Goal: Task Accomplishment & Management: Manage account settings

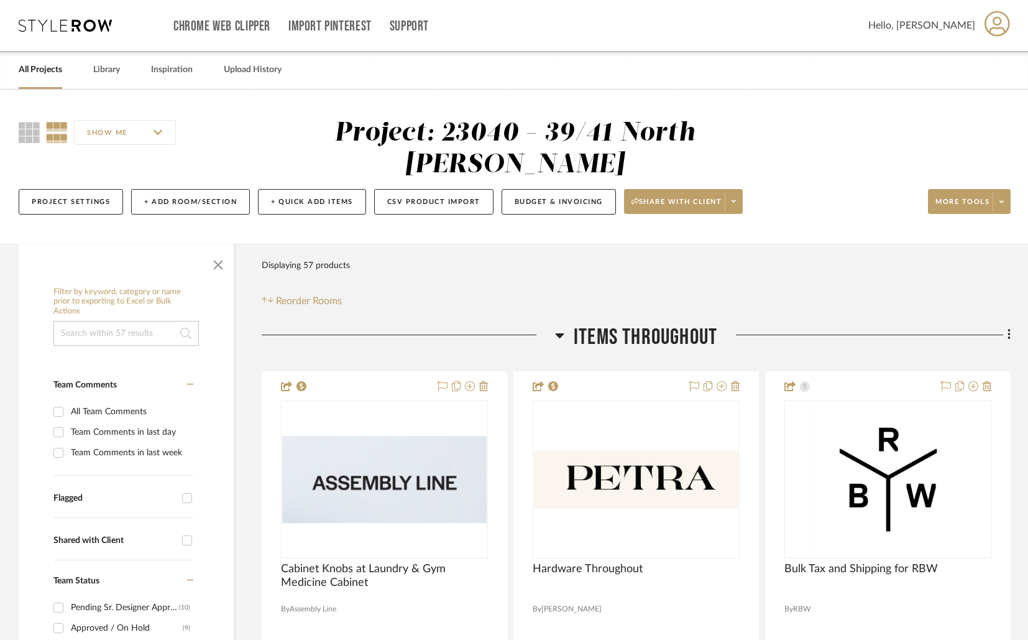
drag, startPoint x: 211, startPoint y: 264, endPoint x: 223, endPoint y: 266, distance: 12.1
click at [211, 264] on span "button" at bounding box center [218, 262] width 30 height 30
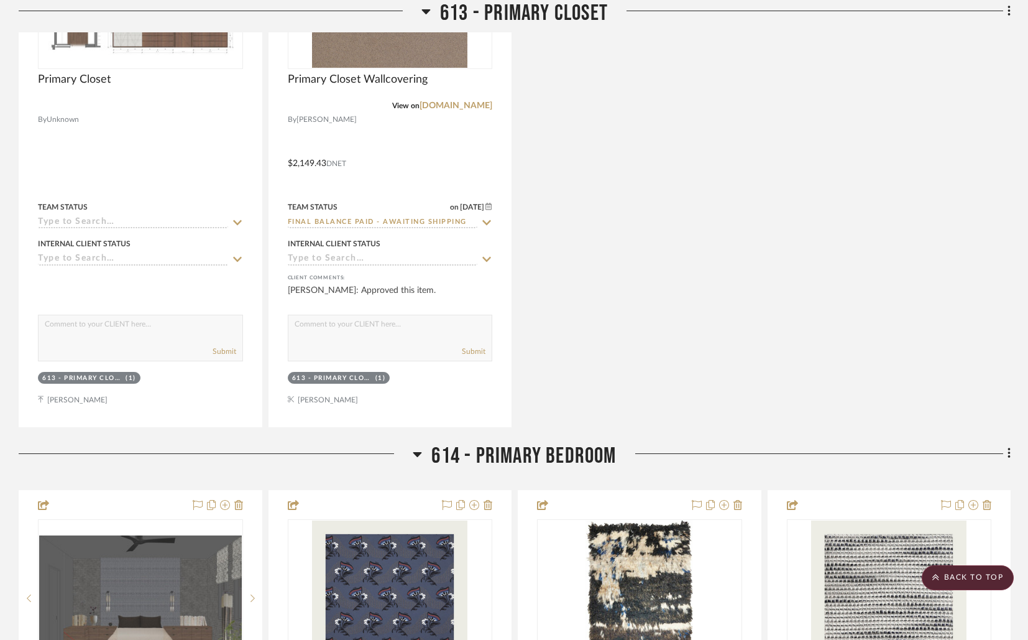
scroll to position [6068, 0]
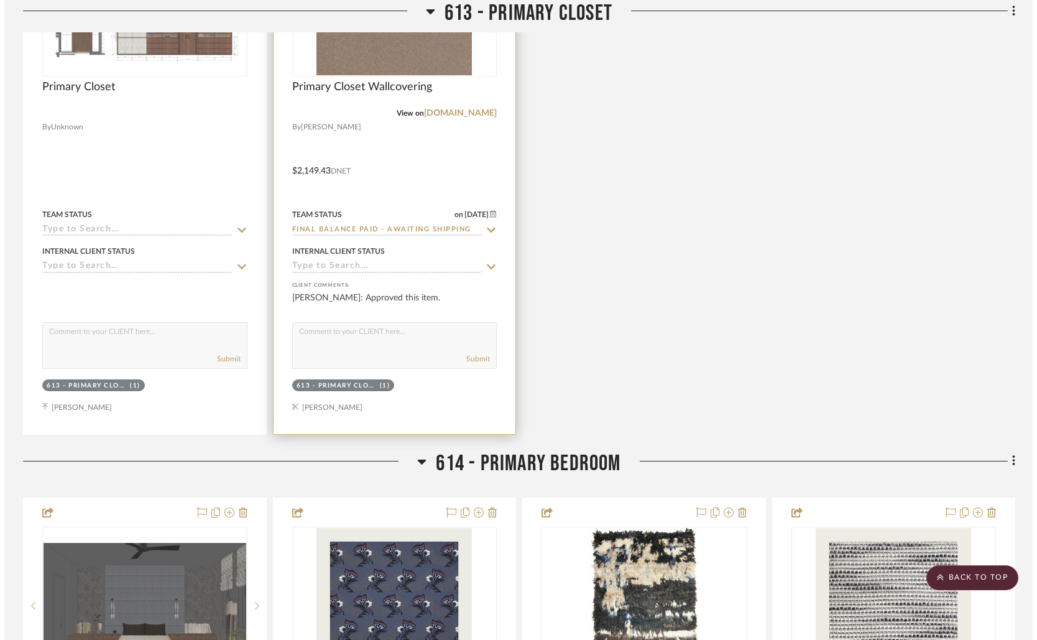
scroll to position [0, 0]
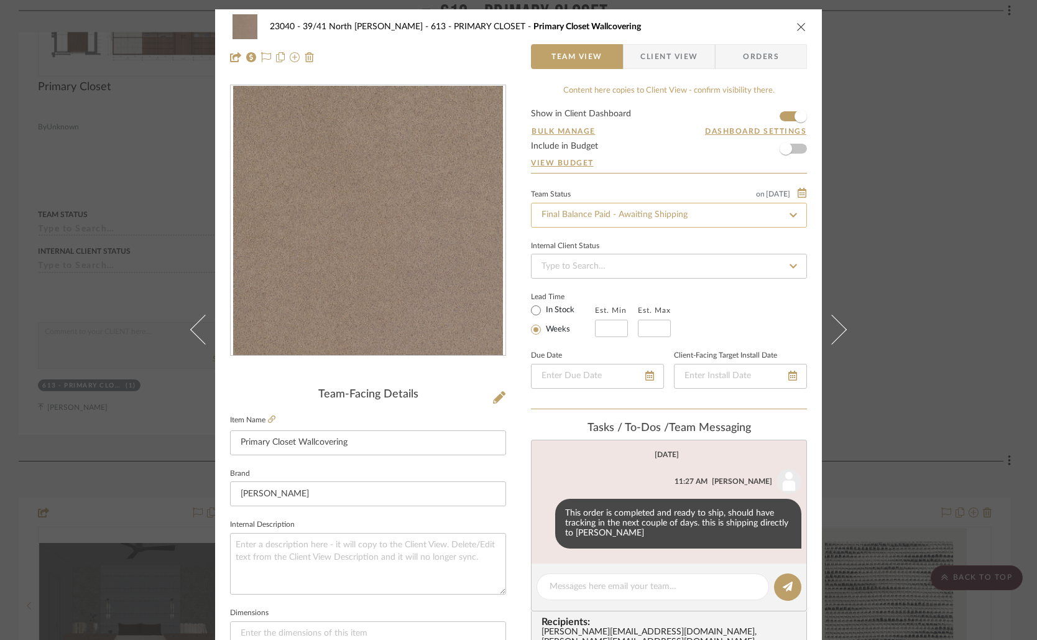
click at [768, 216] on input "Final Balance Paid - Awaiting Shipping" at bounding box center [669, 215] width 276 height 25
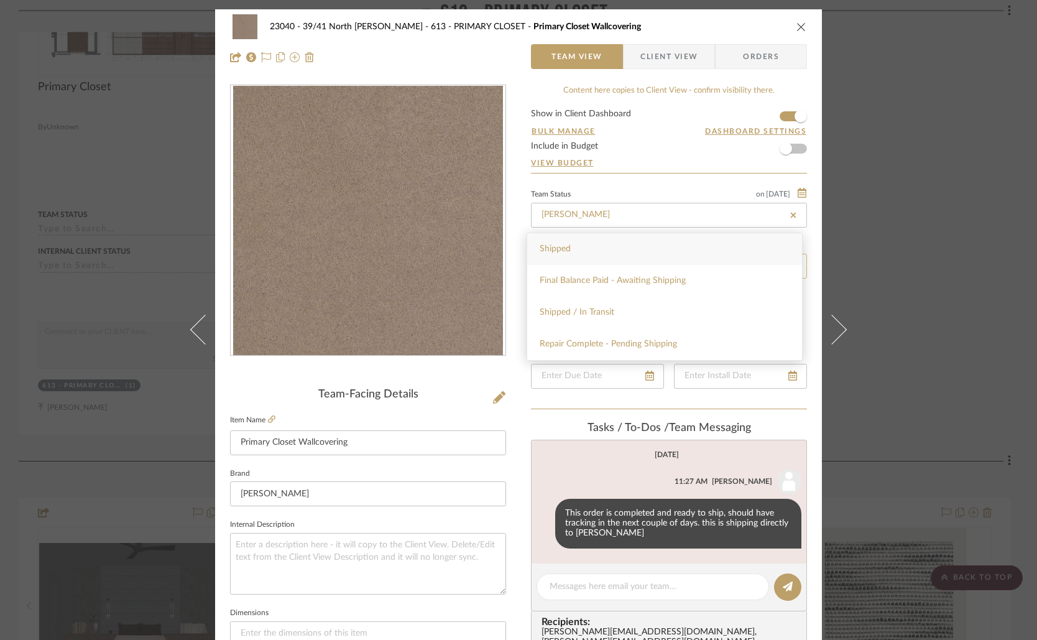
drag, startPoint x: 673, startPoint y: 253, endPoint x: 666, endPoint y: 274, distance: 22.2
click at [673, 253] on div "Shipped" at bounding box center [664, 249] width 275 height 32
type input "Shipped"
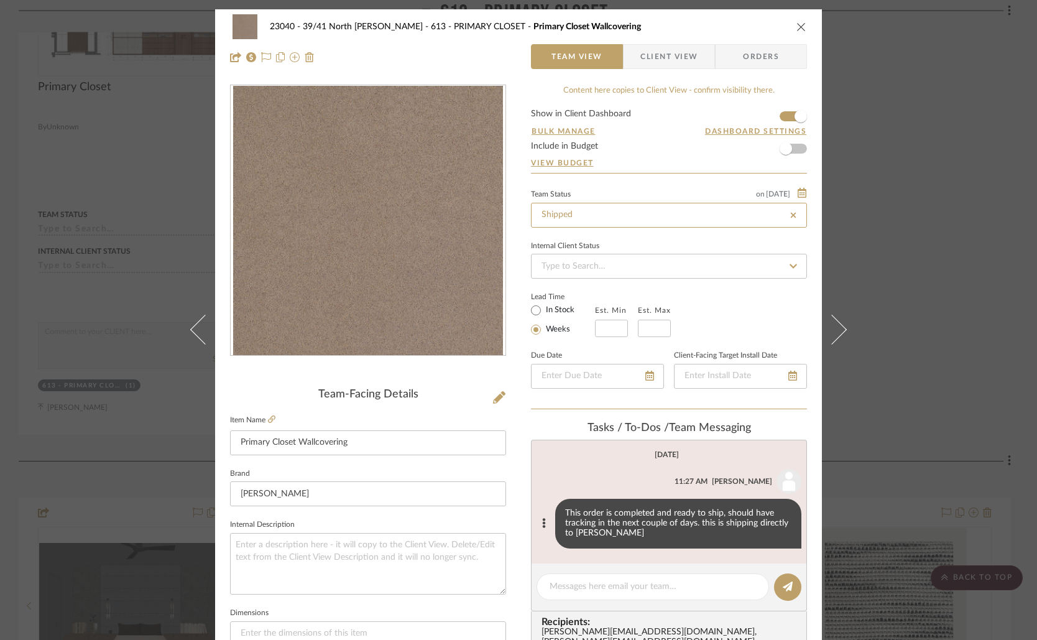
type input "Shipped"
click at [648, 579] on div at bounding box center [652, 586] width 232 height 27
click at [648, 584] on textarea at bounding box center [652, 586] width 206 height 13
paste textarea "1Z0760060320036946"
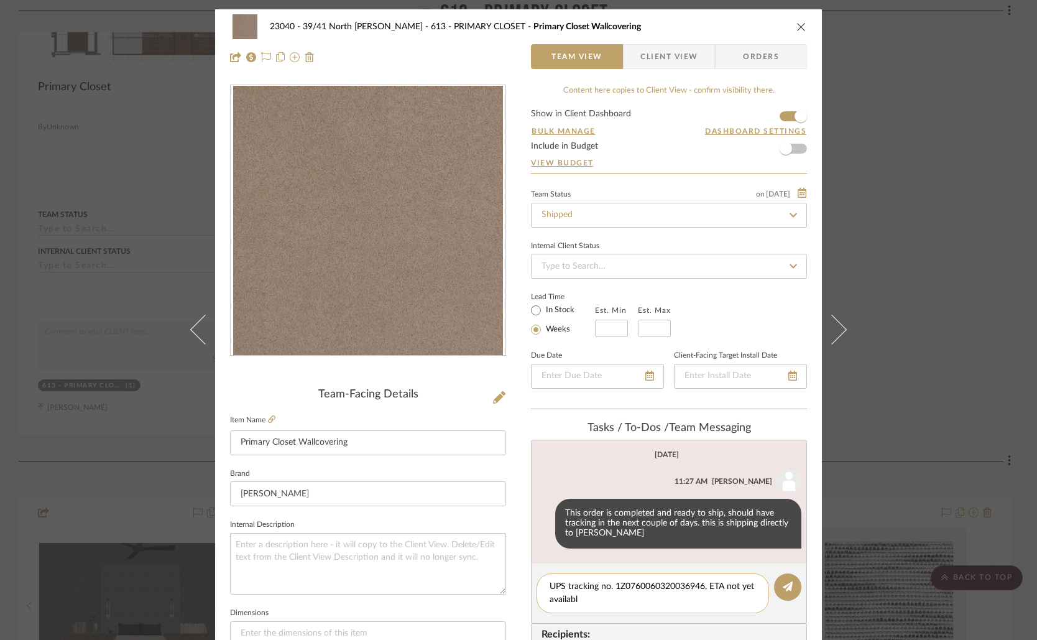
type textarea "UPS tracking no. 1Z0760060320036946, ETA not yet available"
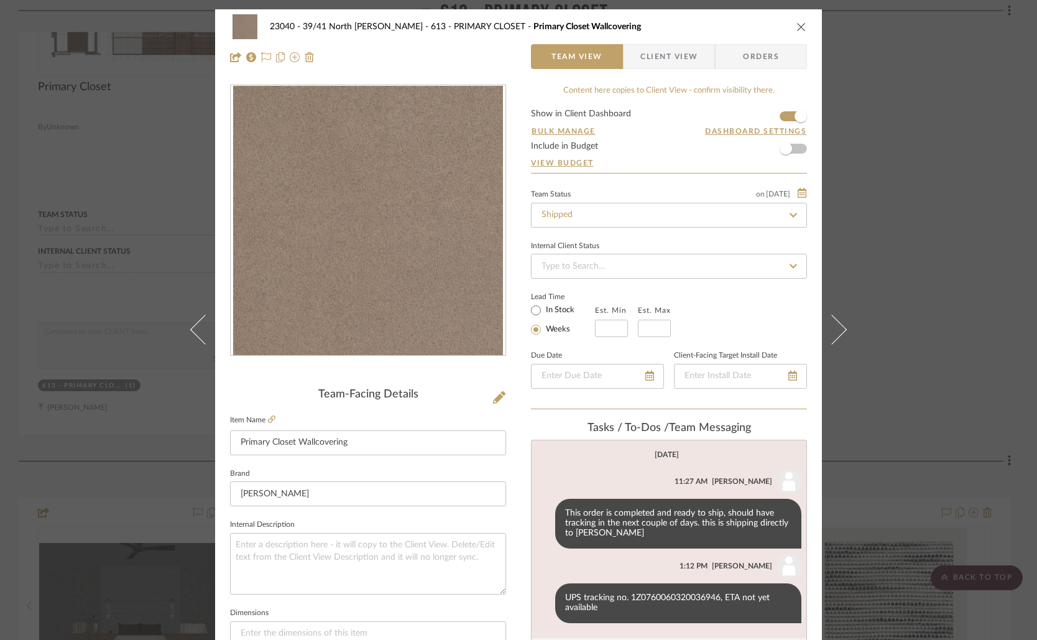
click at [966, 216] on div "23040 - 39/41 North [PERSON_NAME] 613 - PRIMARY CLOSET Primary Closet Wallcover…" at bounding box center [518, 320] width 1037 height 640
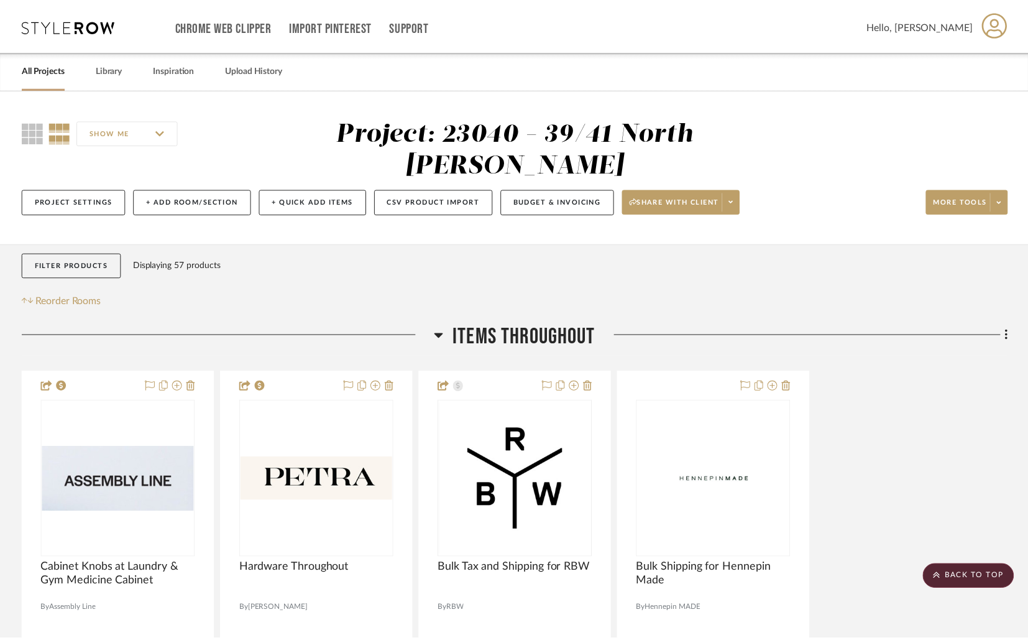
scroll to position [6068, 0]
